Goal: Information Seeking & Learning: Understand process/instructions

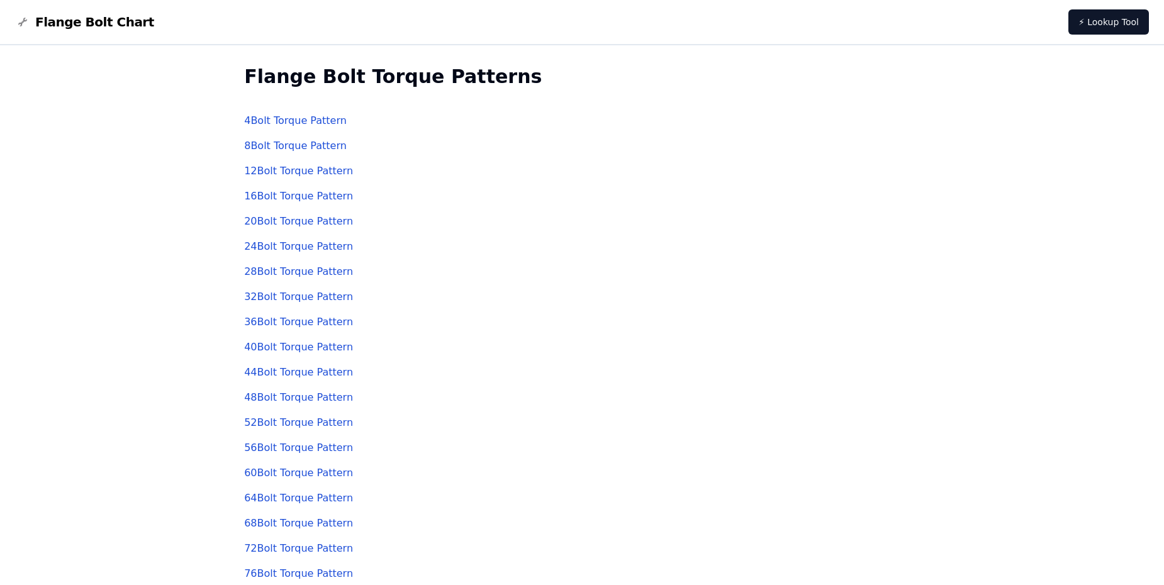
click at [262, 147] on link "8 Bolt Torque Pattern" at bounding box center [295, 146] width 103 height 12
